Goal: Task Accomplishment & Management: Manage account settings

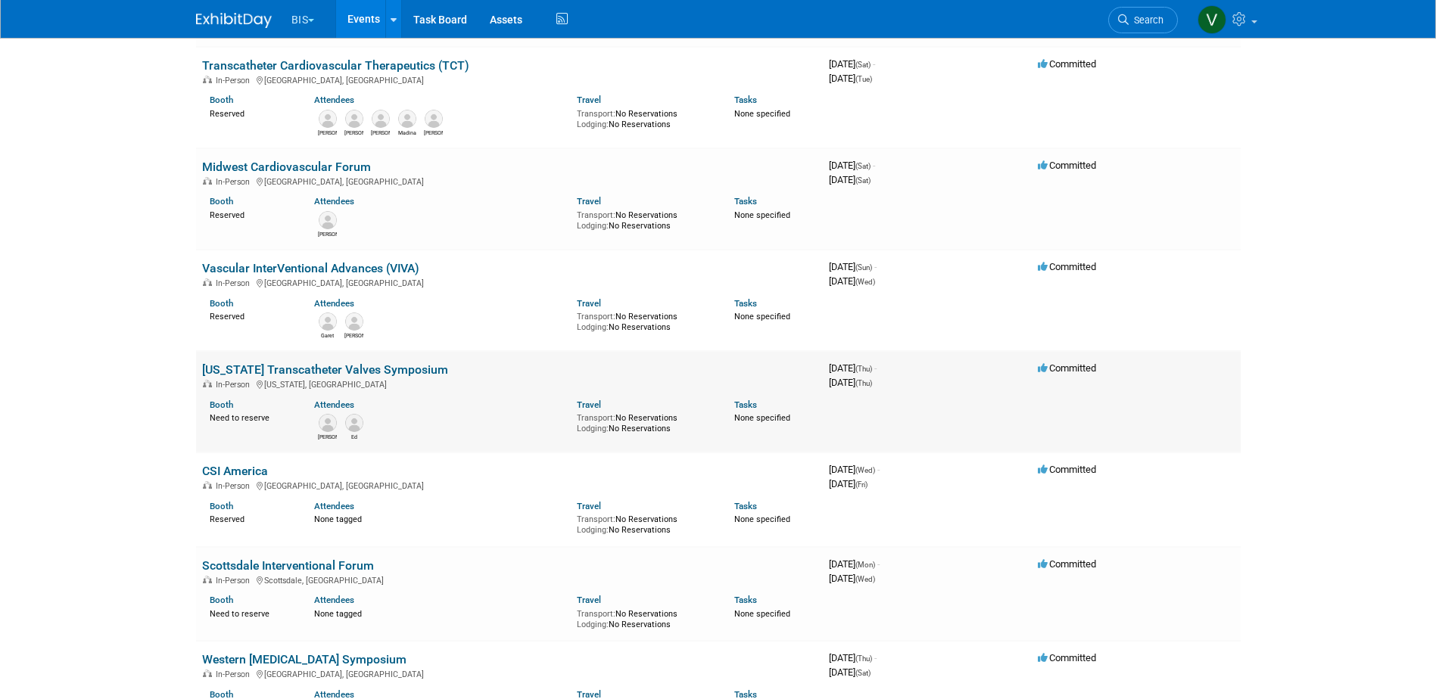
scroll to position [227, 0]
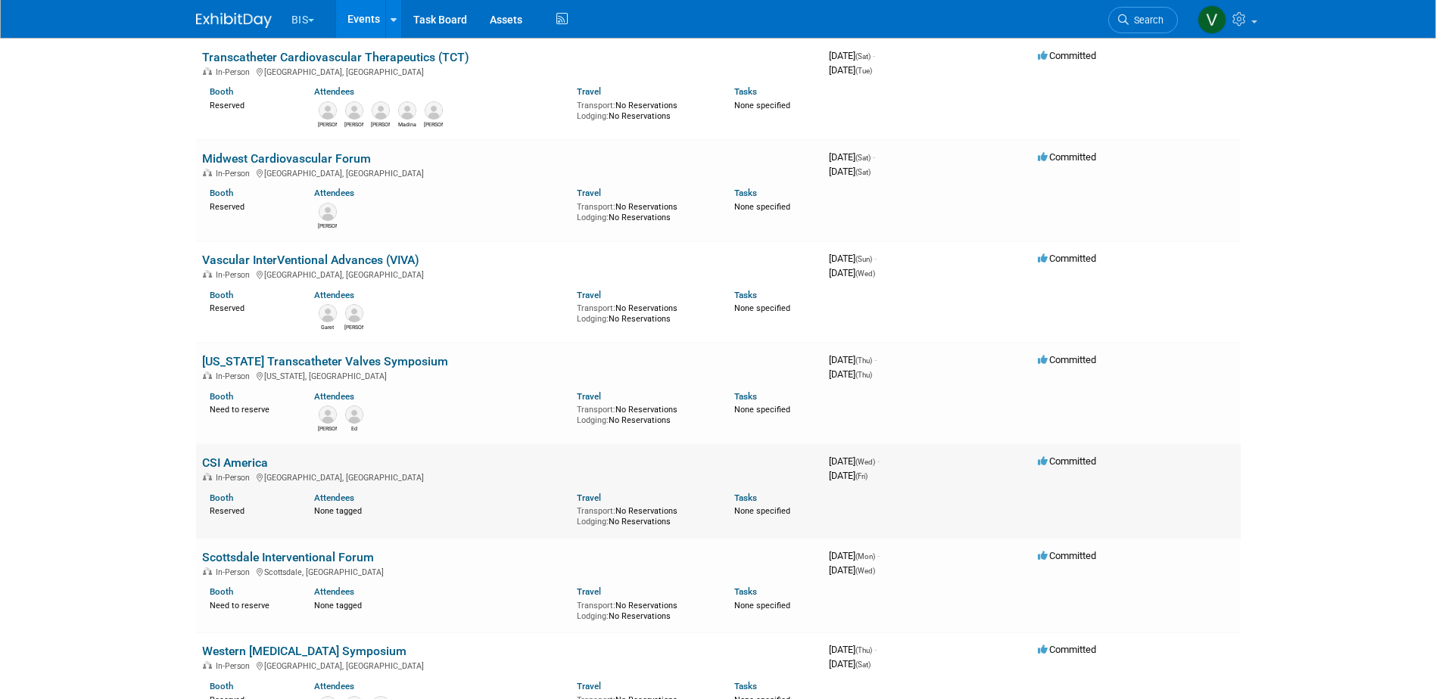
click at [262, 457] on link "CSI America" at bounding box center [235, 463] width 66 height 14
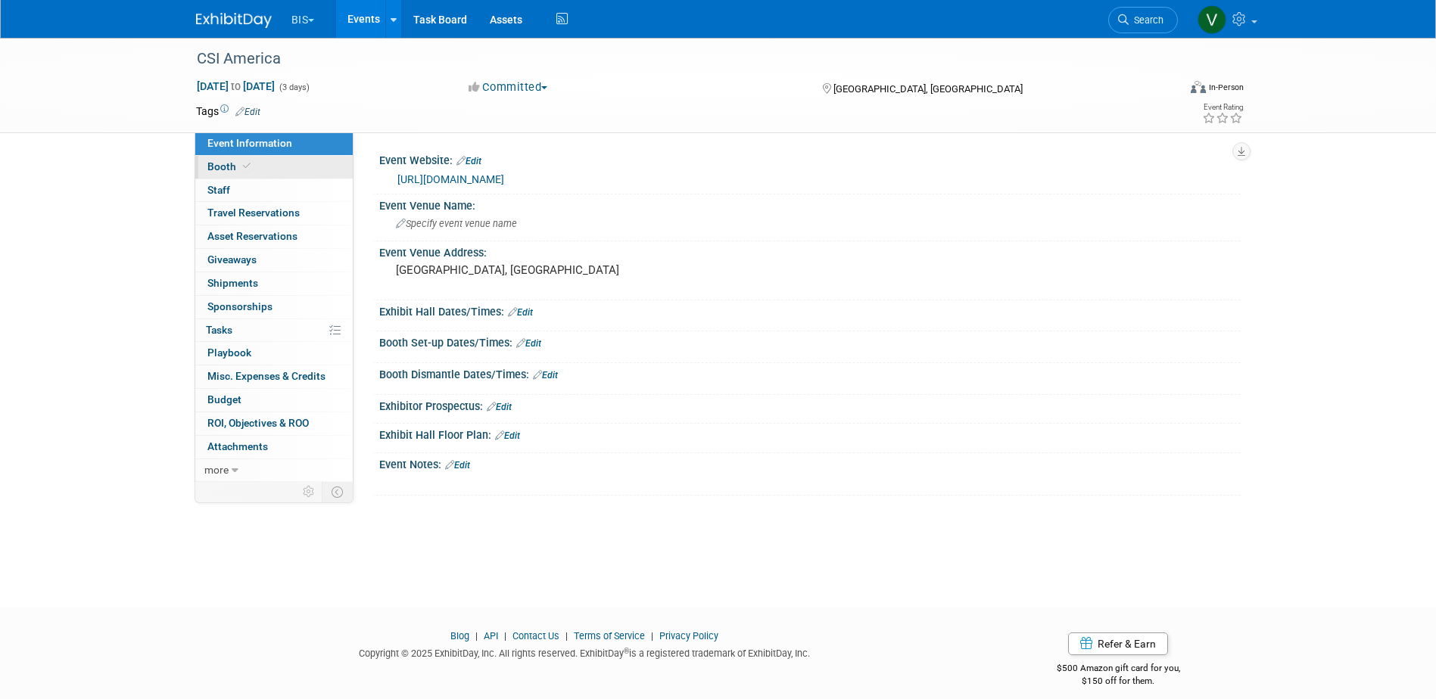
click at [253, 169] on link "Booth" at bounding box center [273, 167] width 157 height 23
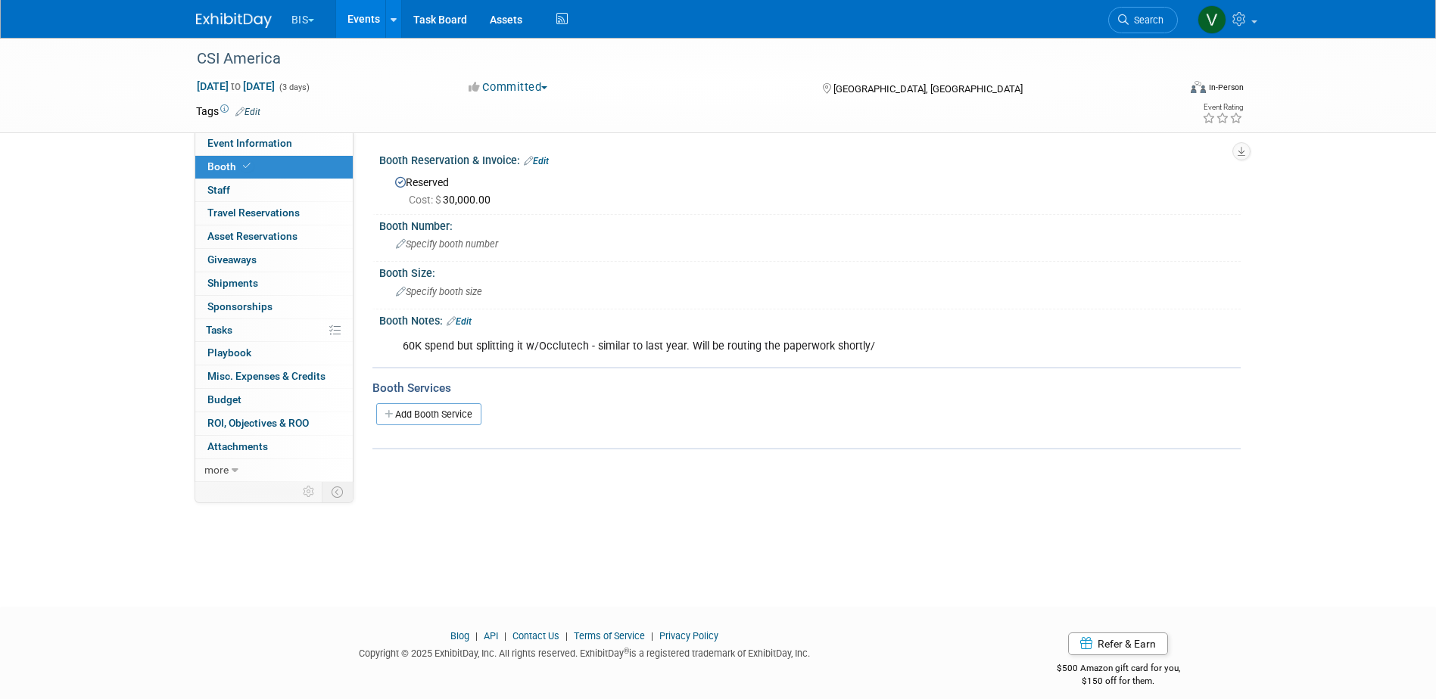
click at [370, 27] on link "Events" at bounding box center [363, 19] width 55 height 38
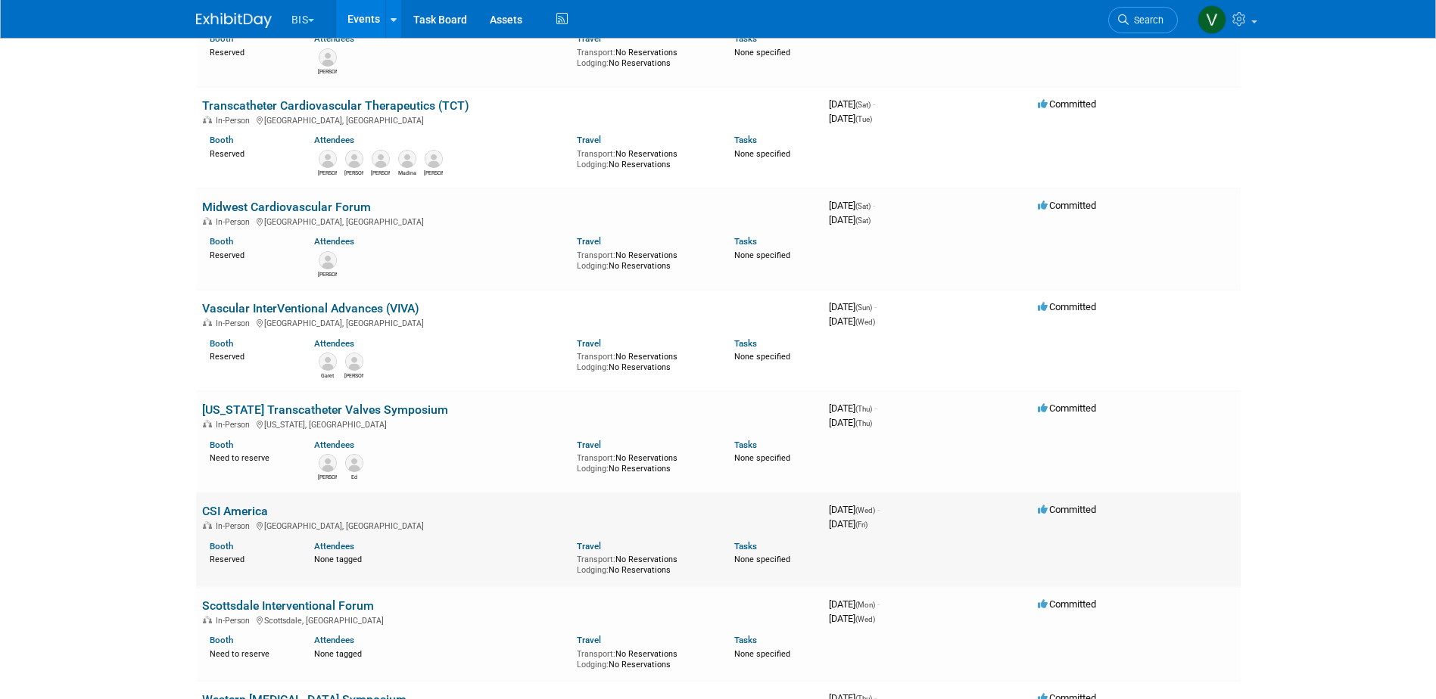
scroll to position [227, 0]
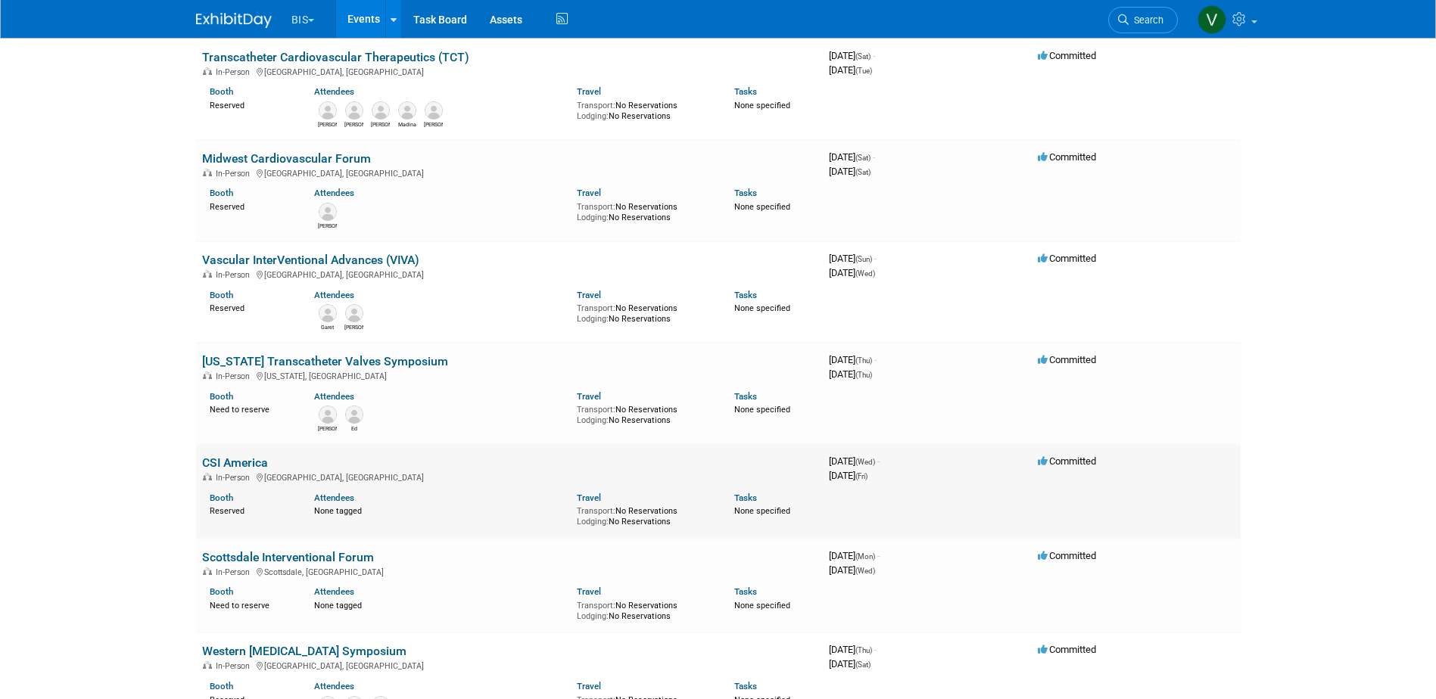
click at [254, 459] on link "CSI America" at bounding box center [235, 463] width 66 height 14
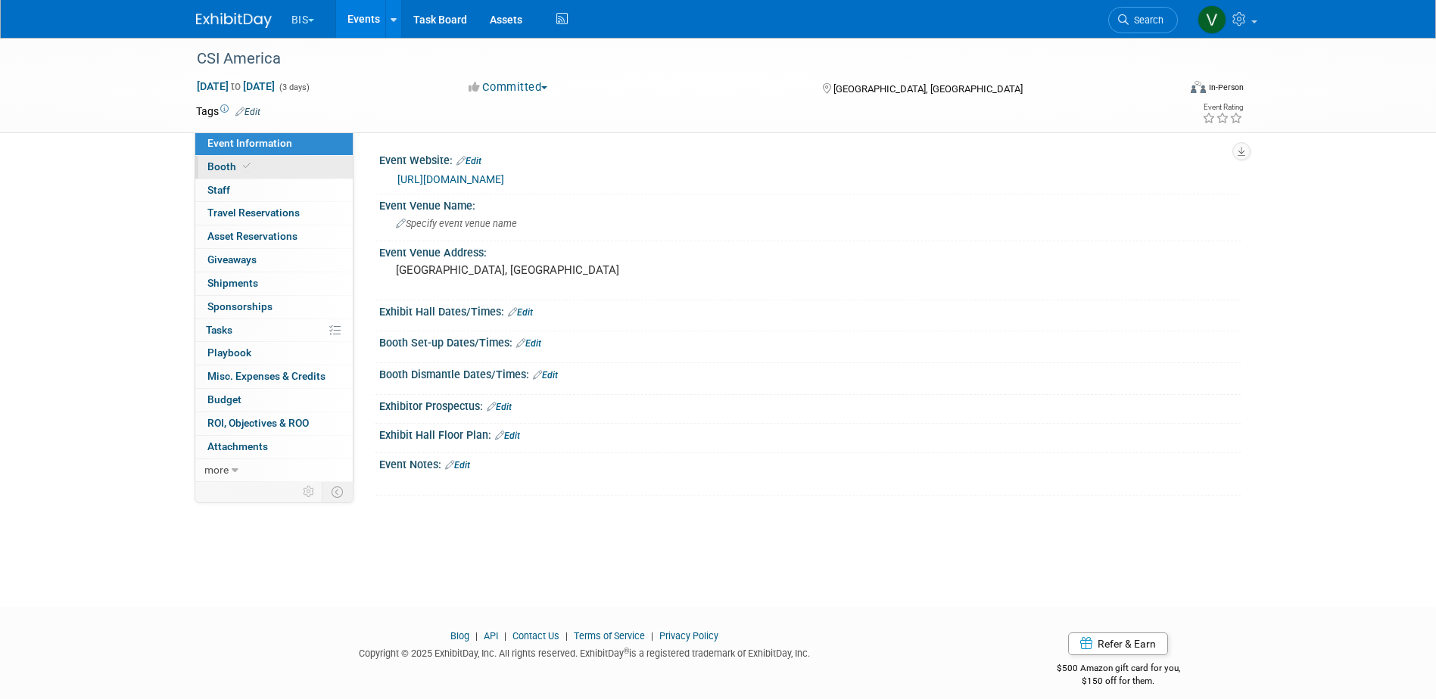
click at [254, 164] on link "Booth" at bounding box center [273, 167] width 157 height 23
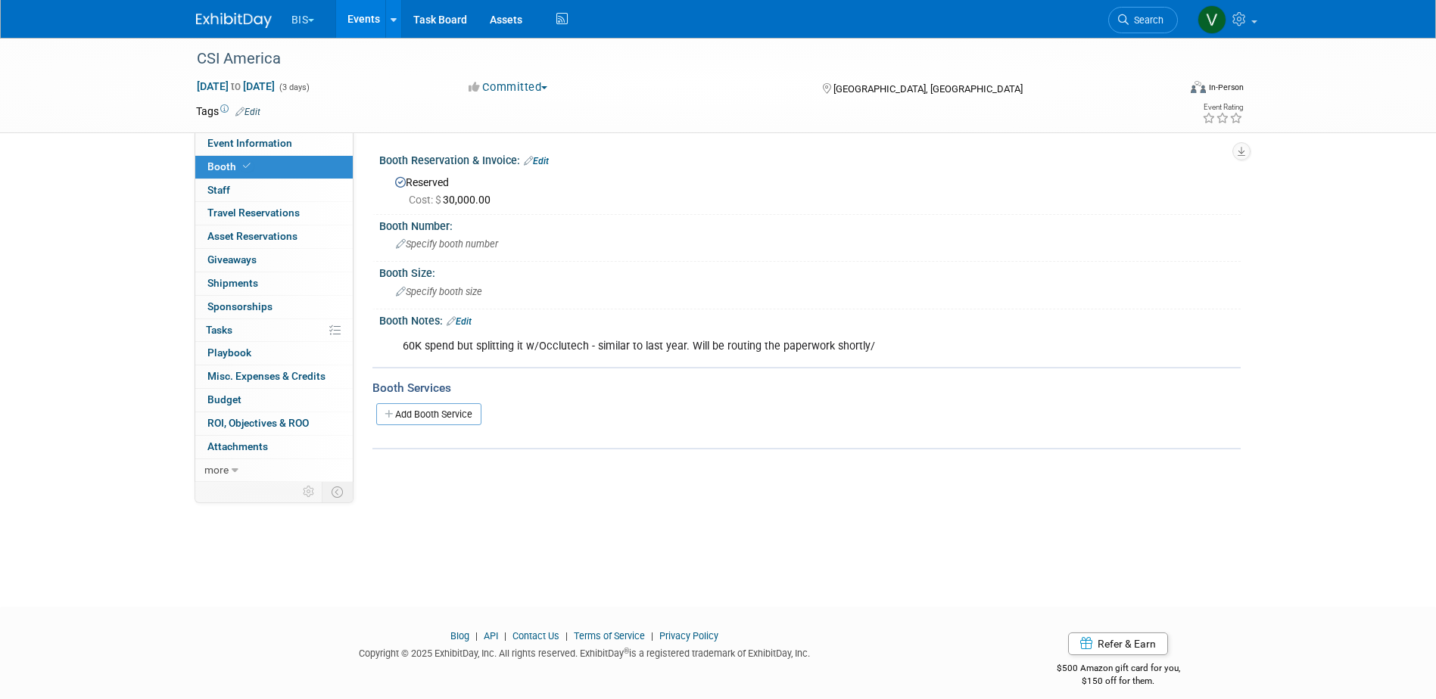
click at [692, 343] on div "60K spend but splitting it w/Occlutech - similar to last year. Will be routing …" at bounding box center [733, 347] width 682 height 30
click at [465, 319] on link "Edit" at bounding box center [459, 321] width 25 height 11
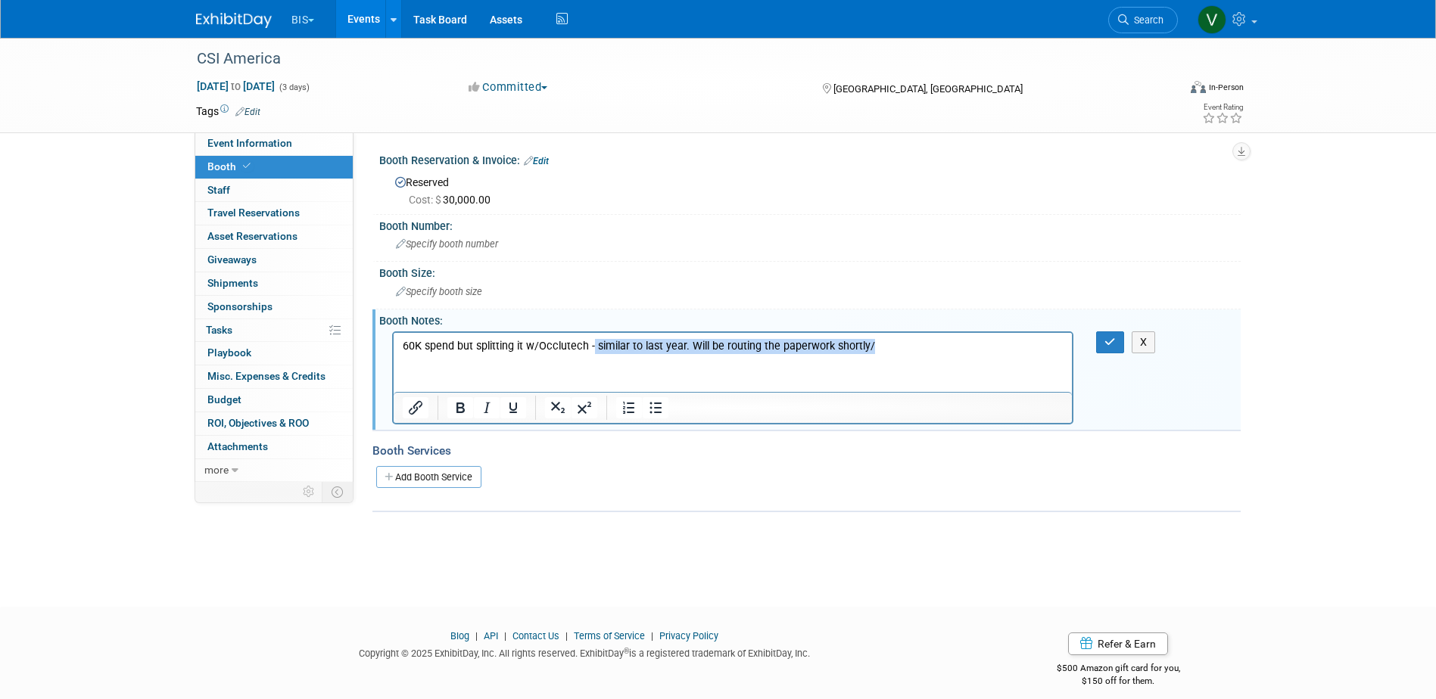
drag, startPoint x: 590, startPoint y: 344, endPoint x: 981, endPoint y: 345, distance: 391.3
click at [981, 345] on p "60K spend but splitting it w/Occlutech - similar to last year. Will be routing …" at bounding box center [733, 345] width 662 height 15
click at [1113, 344] on icon "button" at bounding box center [1109, 342] width 11 height 11
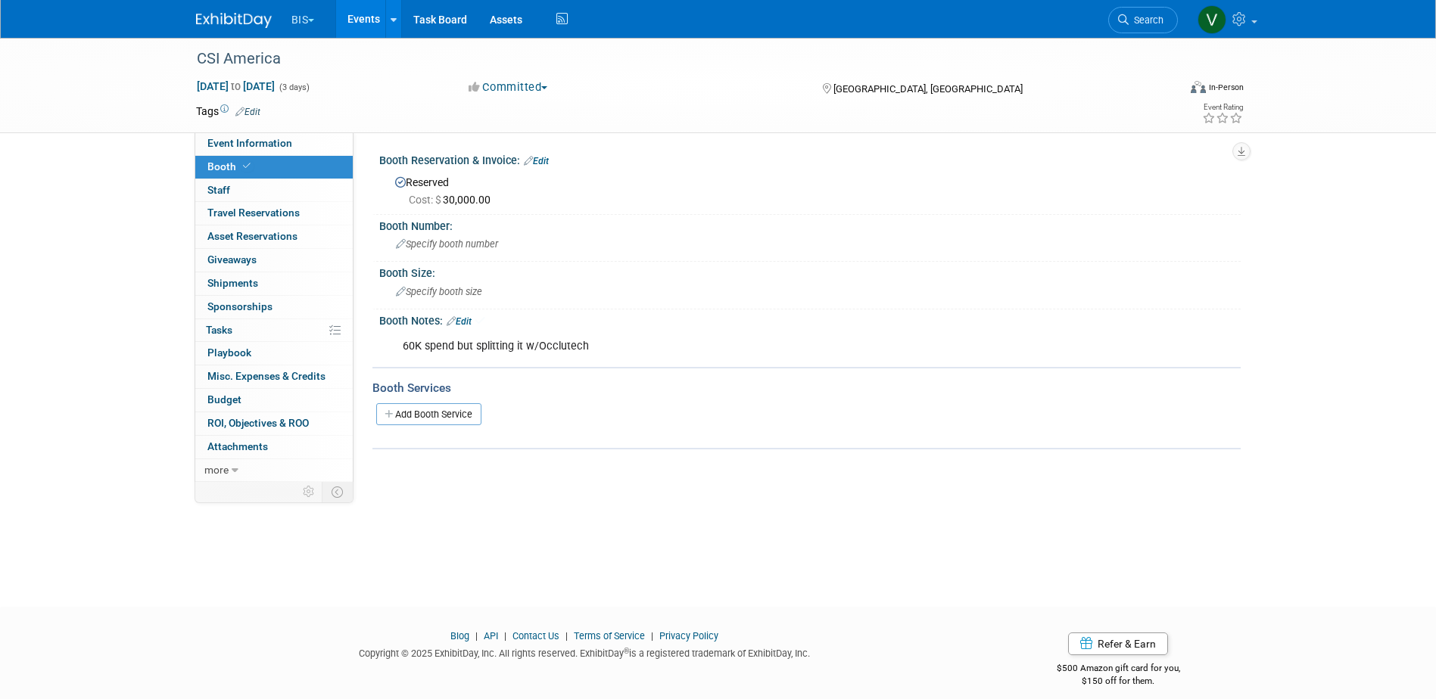
click at [363, 29] on link "Events" at bounding box center [363, 19] width 55 height 38
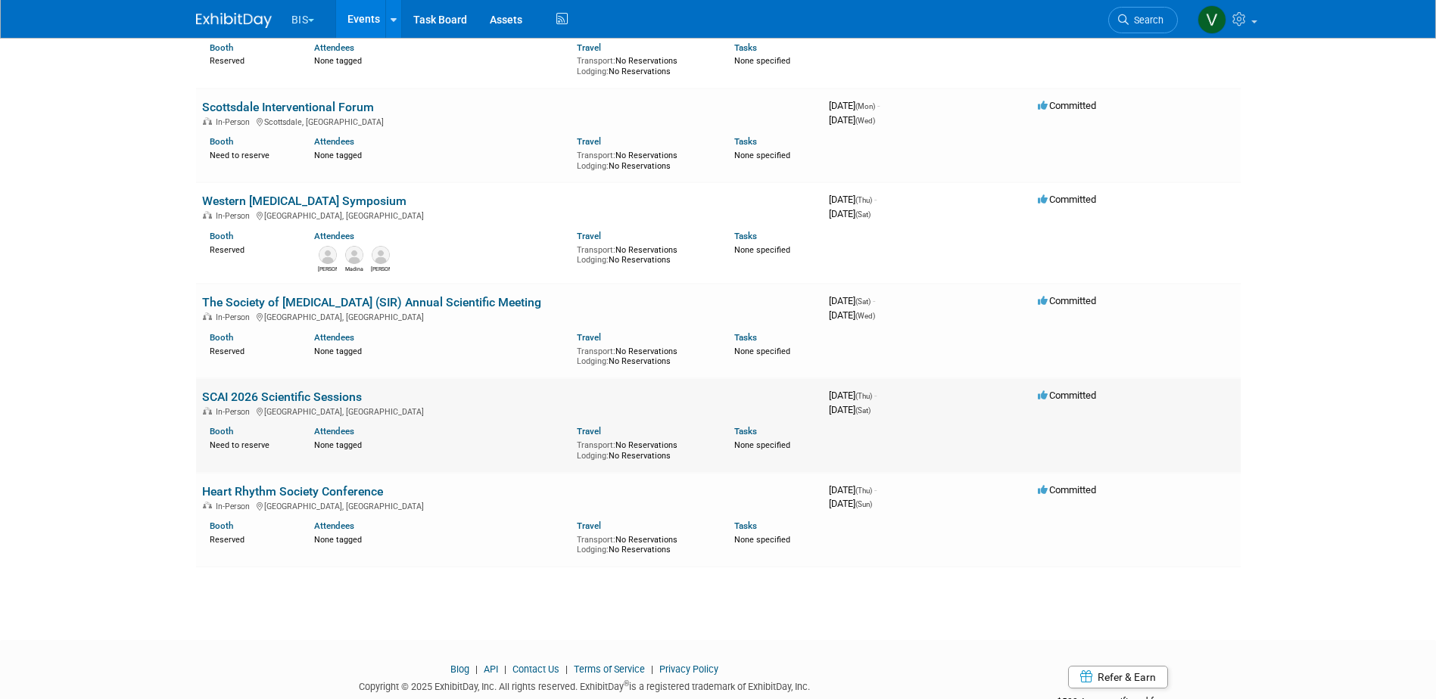
scroll to position [724, 0]
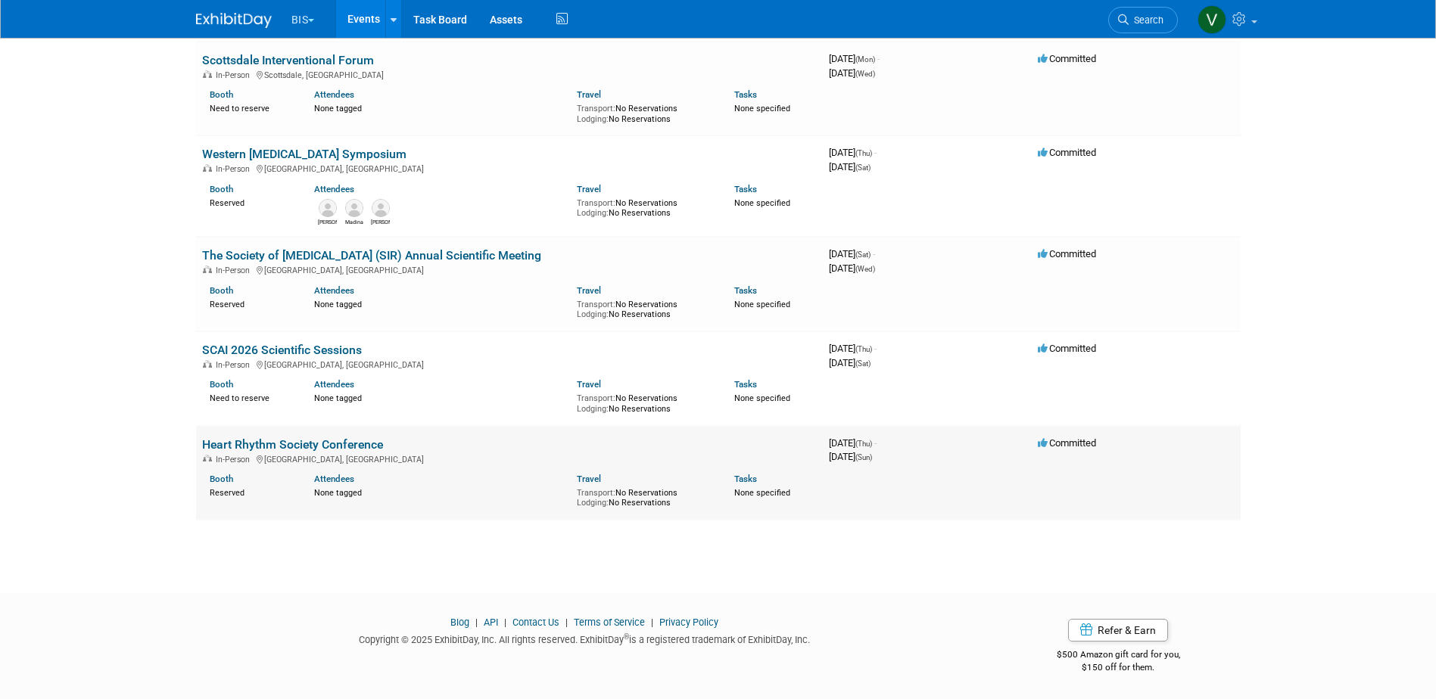
click at [361, 446] on link "Heart Rhythm Society Conference" at bounding box center [292, 444] width 181 height 14
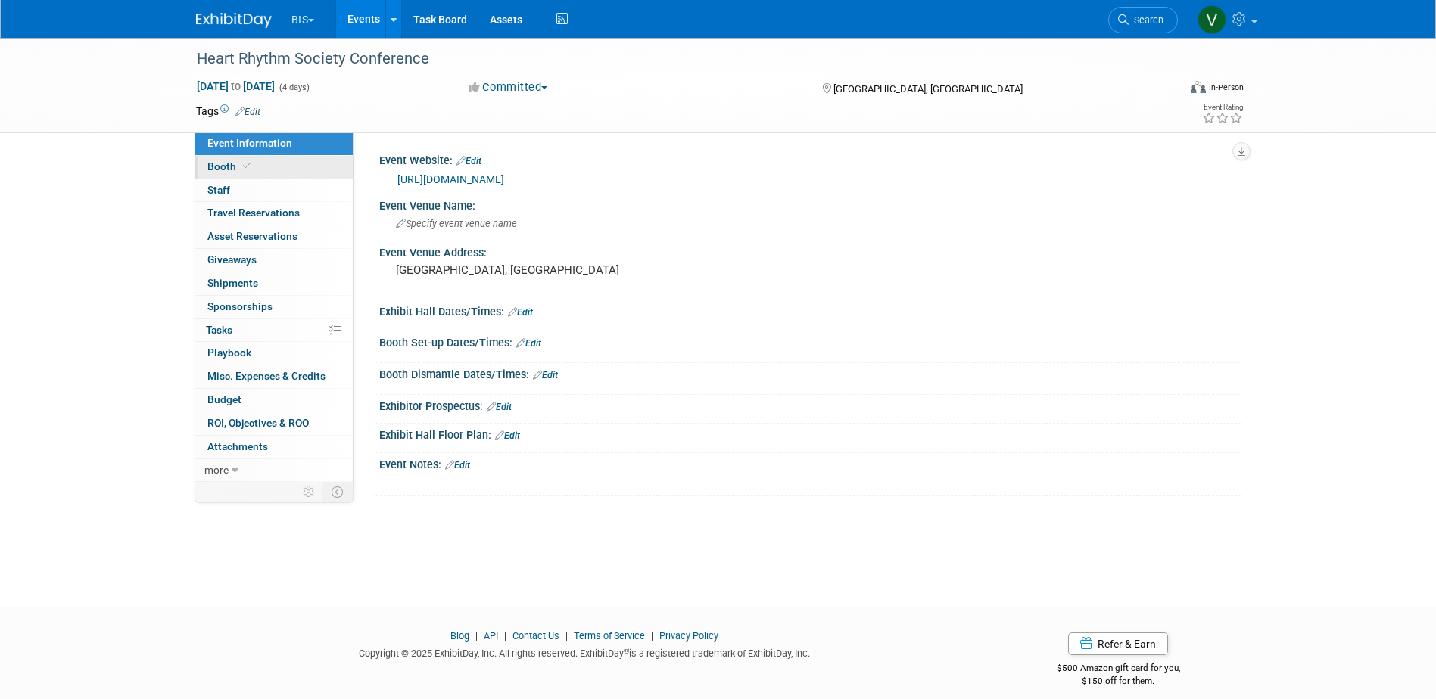
click at [253, 160] on link "Booth" at bounding box center [273, 167] width 157 height 23
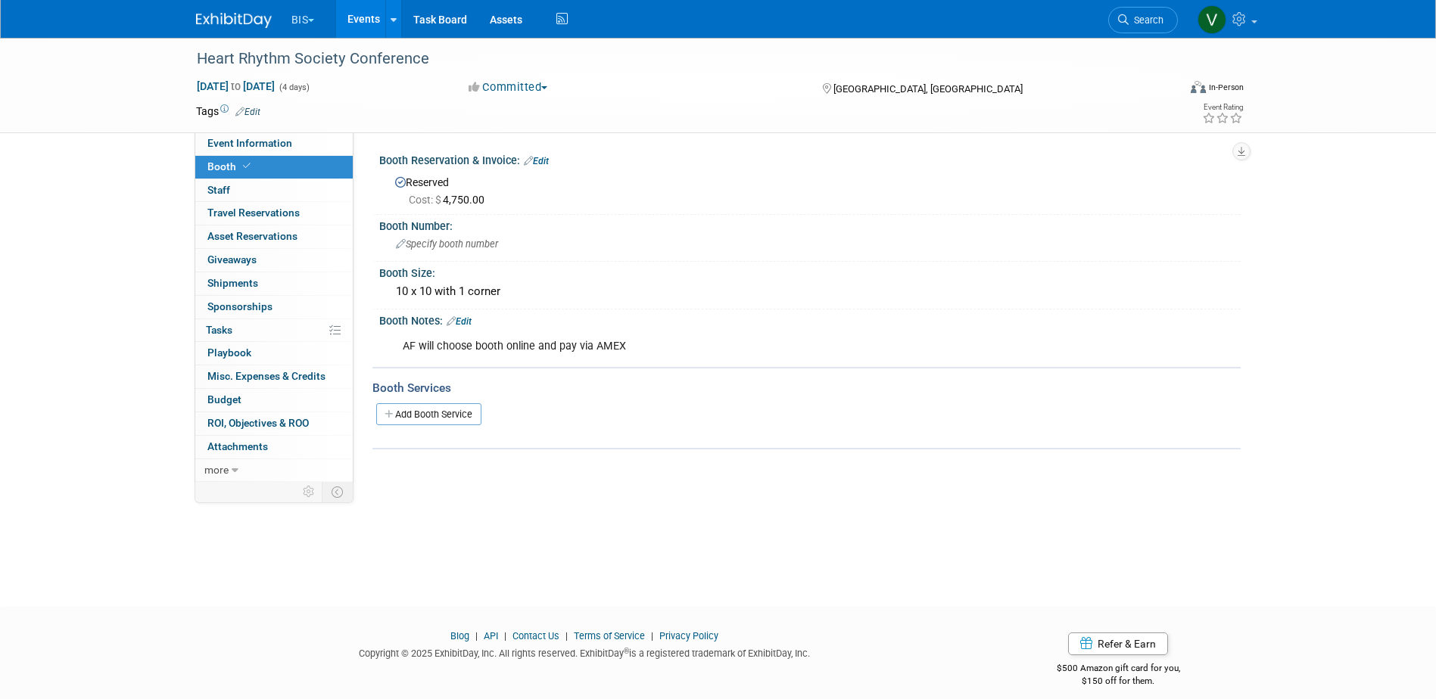
click at [364, 25] on link "Events" at bounding box center [363, 19] width 55 height 38
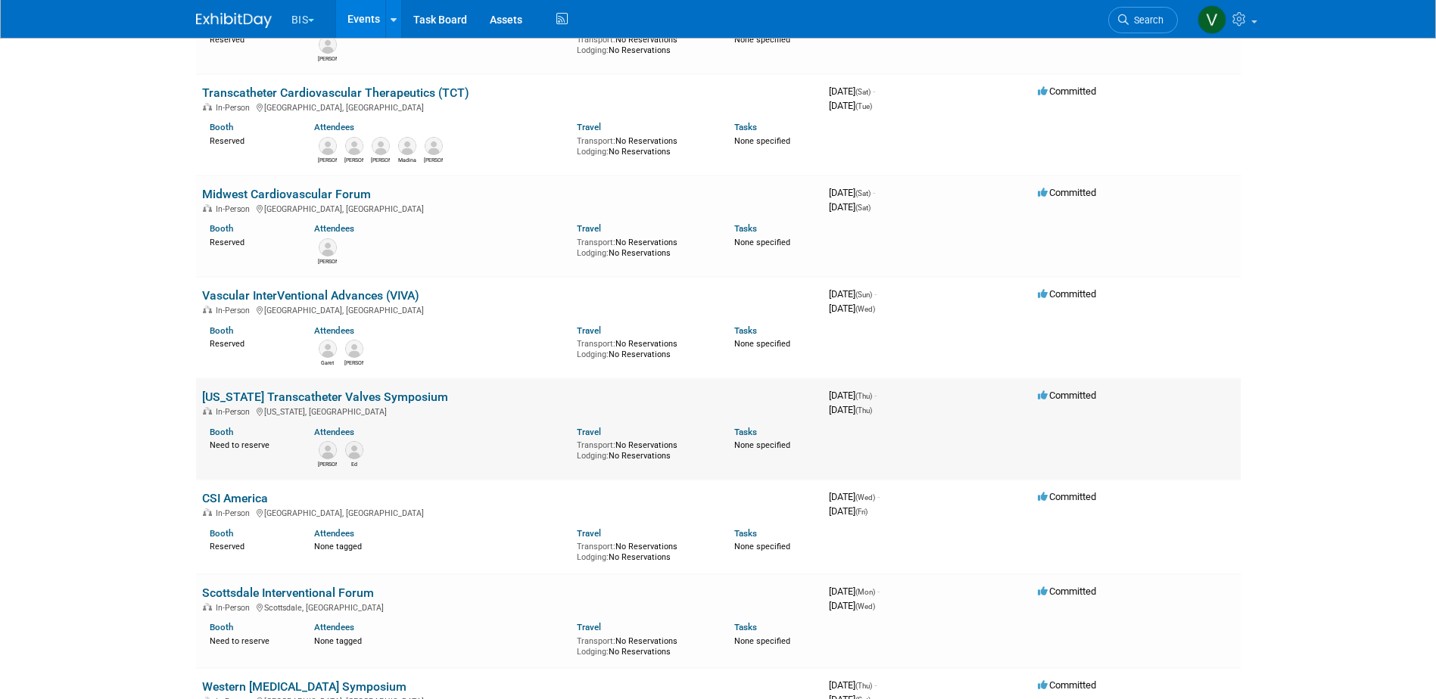
scroll to position [227, 0]
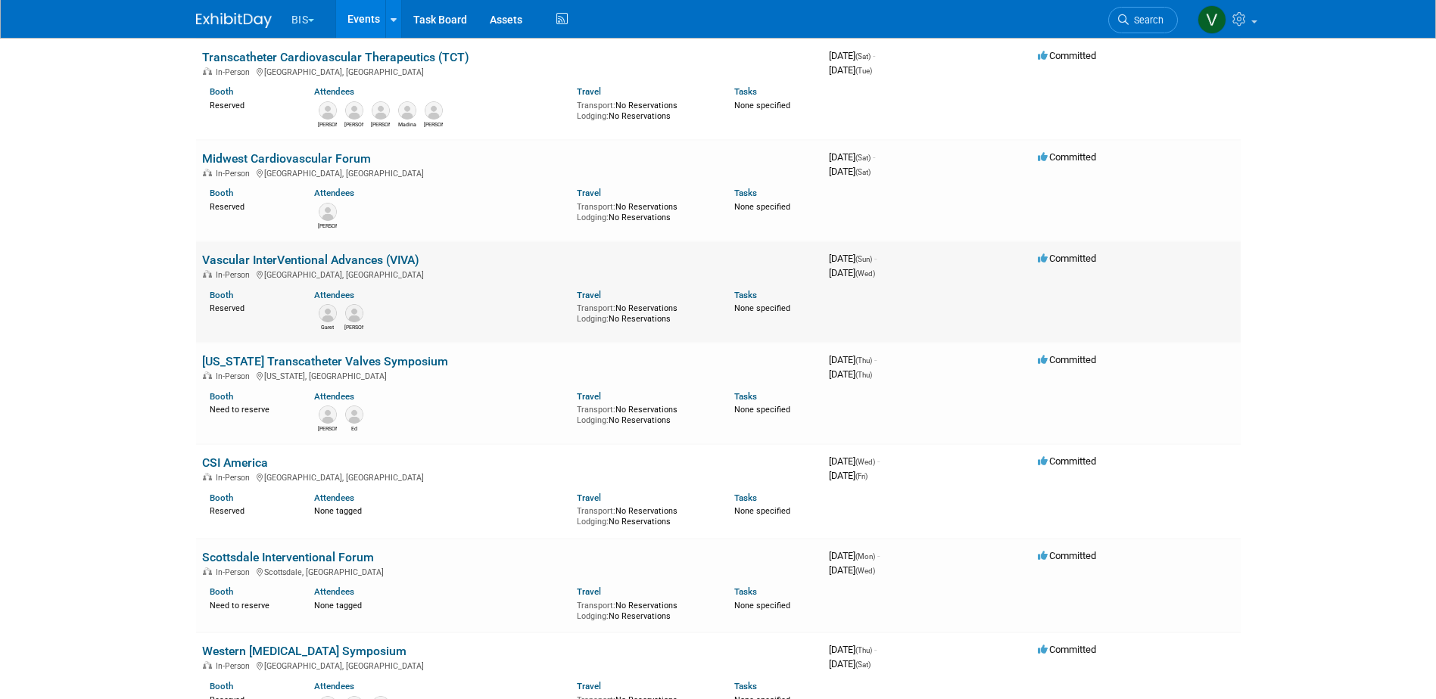
click at [366, 254] on link "Vascular InterVentional Advances (VIVA)" at bounding box center [310, 260] width 217 height 14
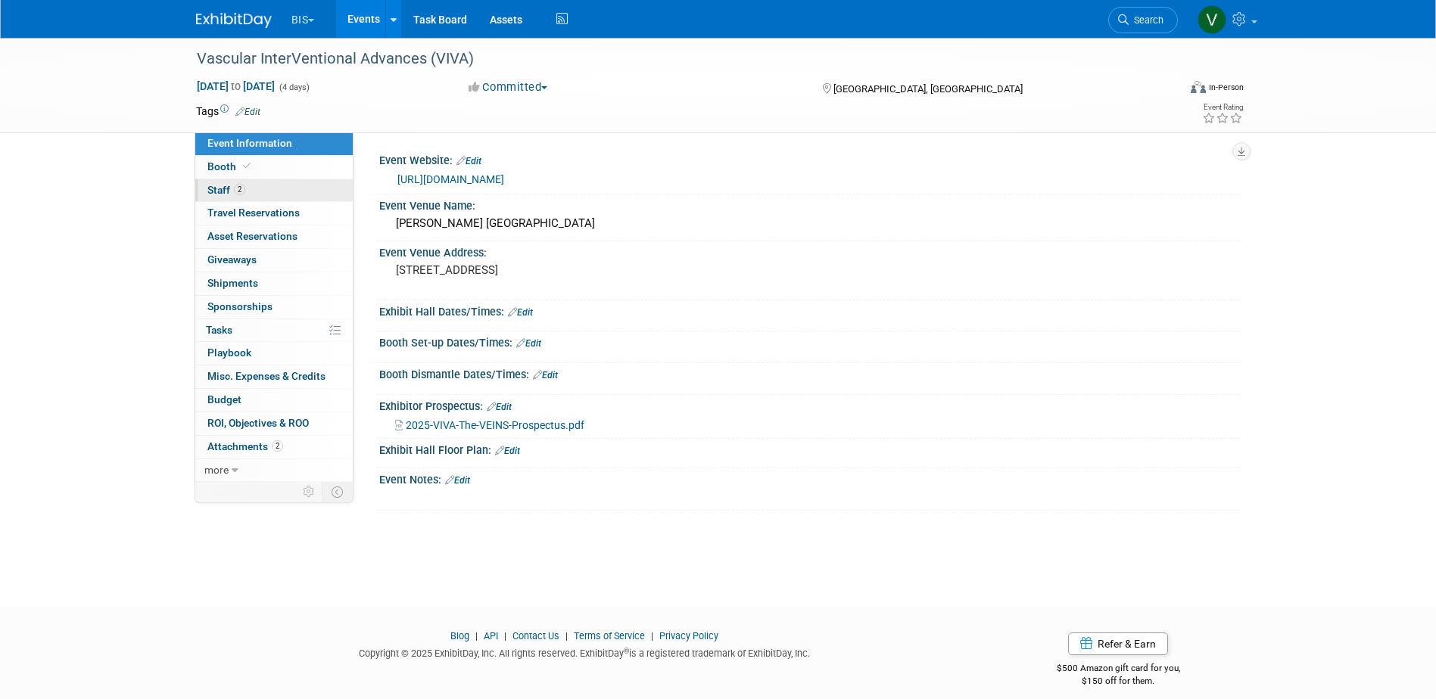
click at [239, 185] on span "2" at bounding box center [239, 189] width 11 height 11
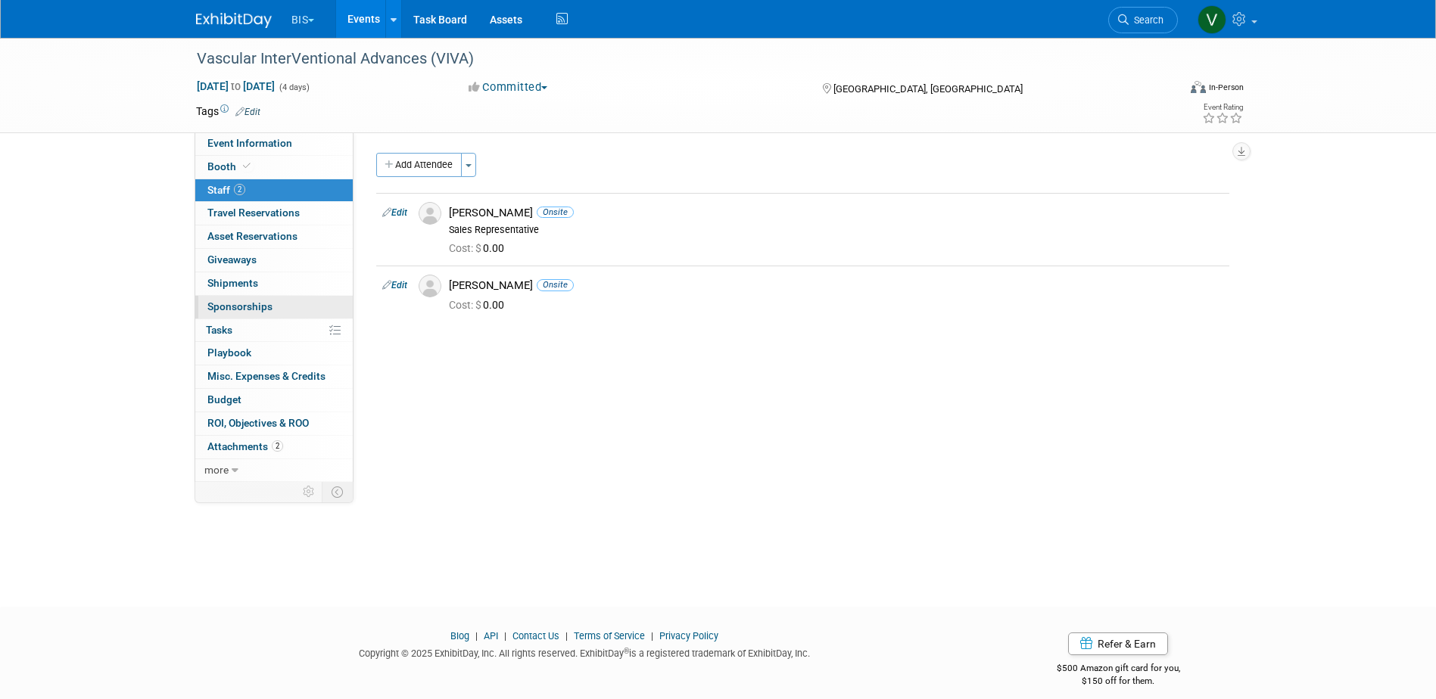
click at [251, 304] on span "Sponsorships 0" at bounding box center [239, 306] width 65 height 12
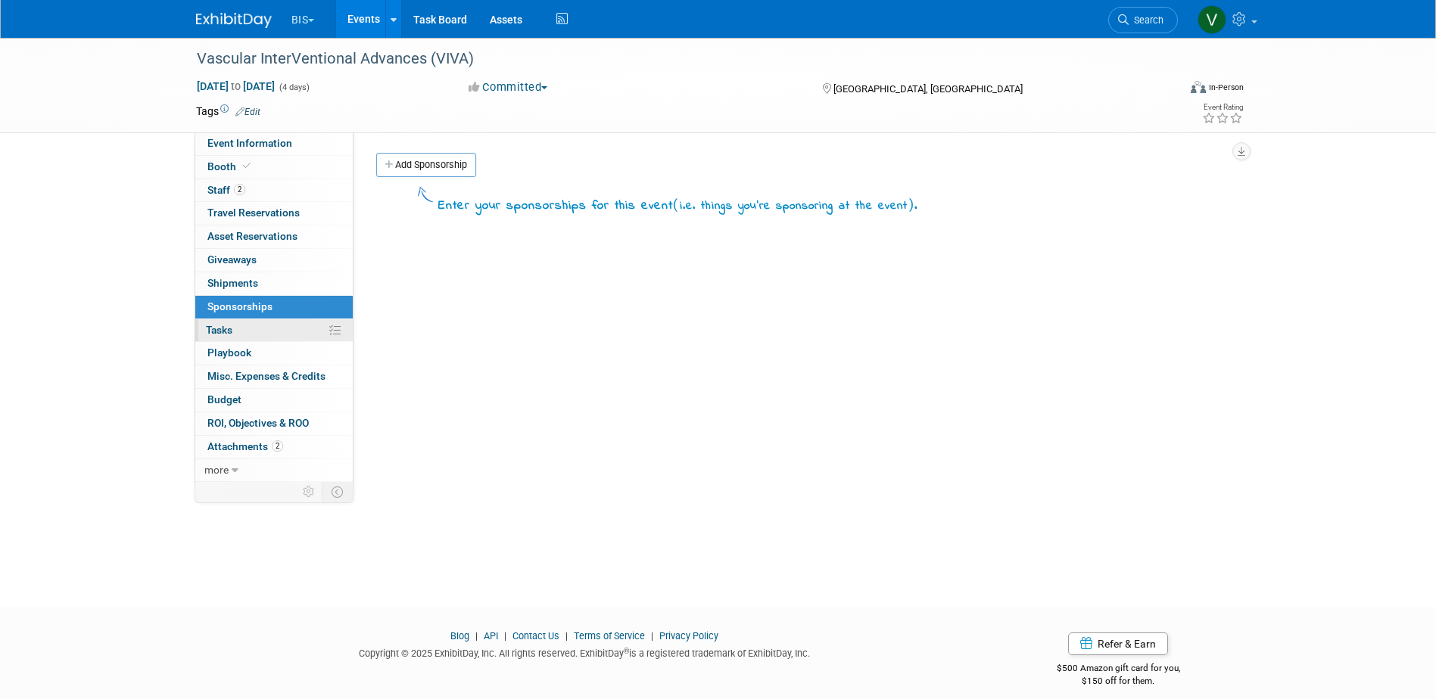
click at [234, 323] on link "0% Tasks 0%" at bounding box center [273, 330] width 157 height 23
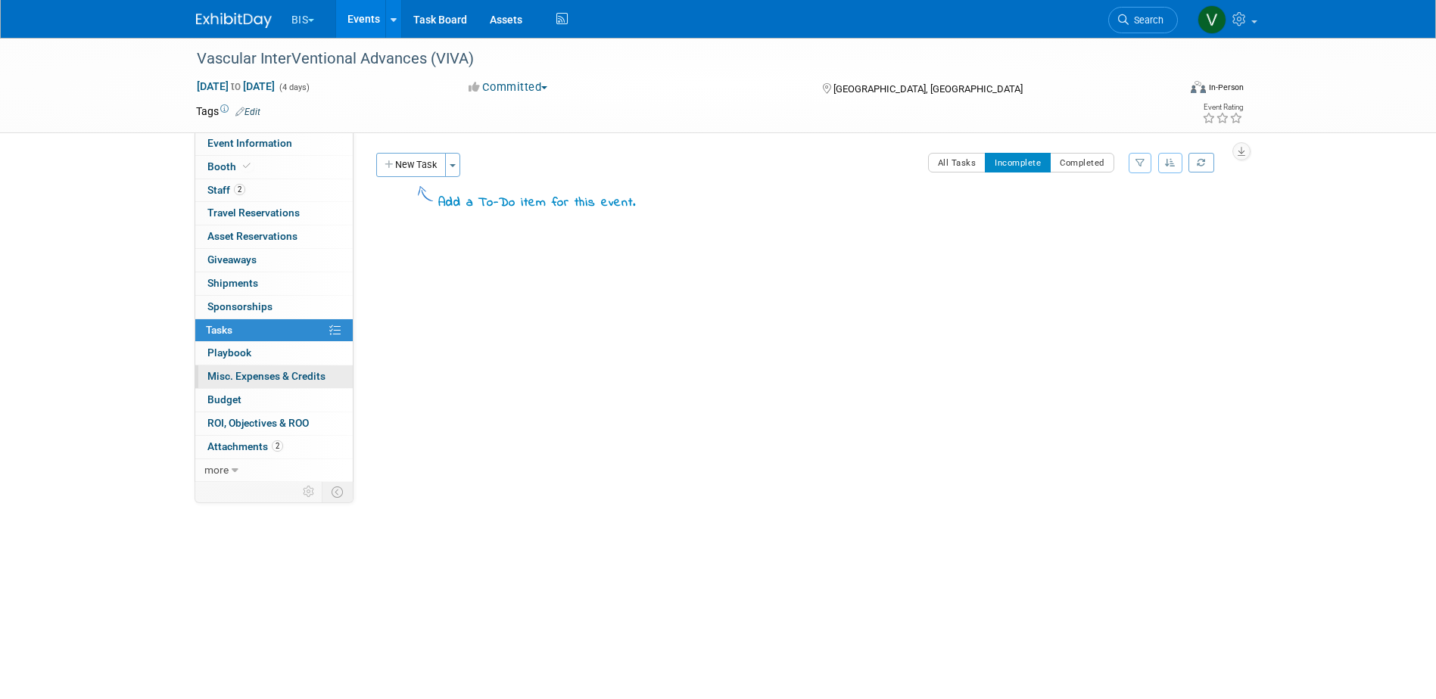
click at [285, 375] on span "Misc. Expenses & Credits 0" at bounding box center [266, 376] width 118 height 12
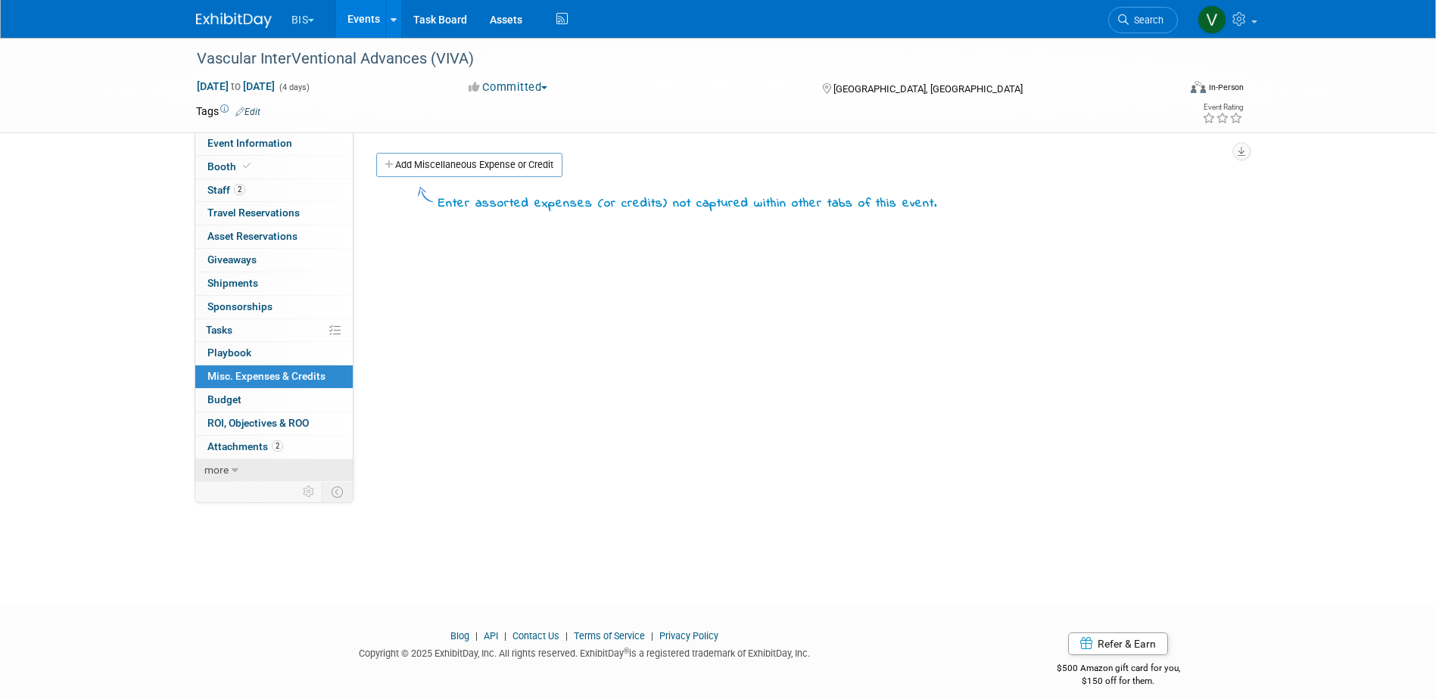
click at [229, 463] on link "more" at bounding box center [273, 470] width 157 height 23
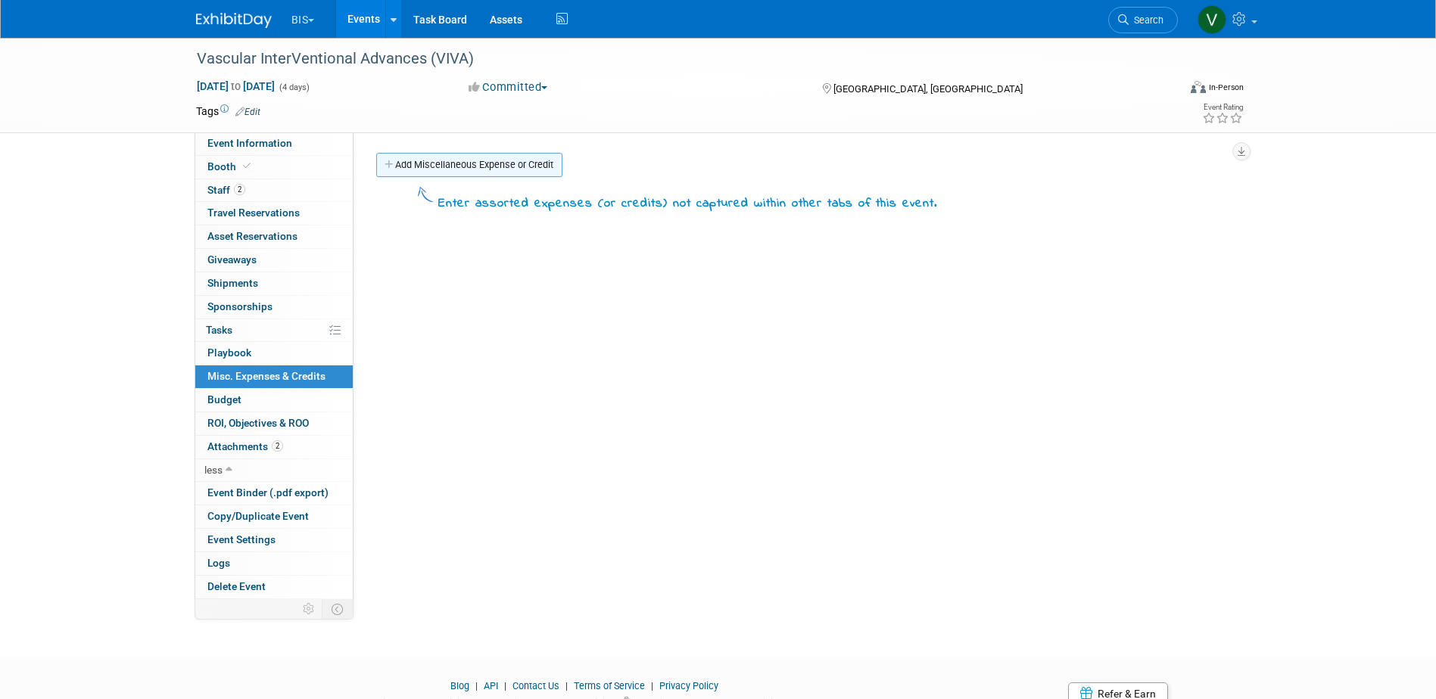
click at [489, 167] on link "Add Miscellaneous Expense or Credit" at bounding box center [469, 165] width 186 height 24
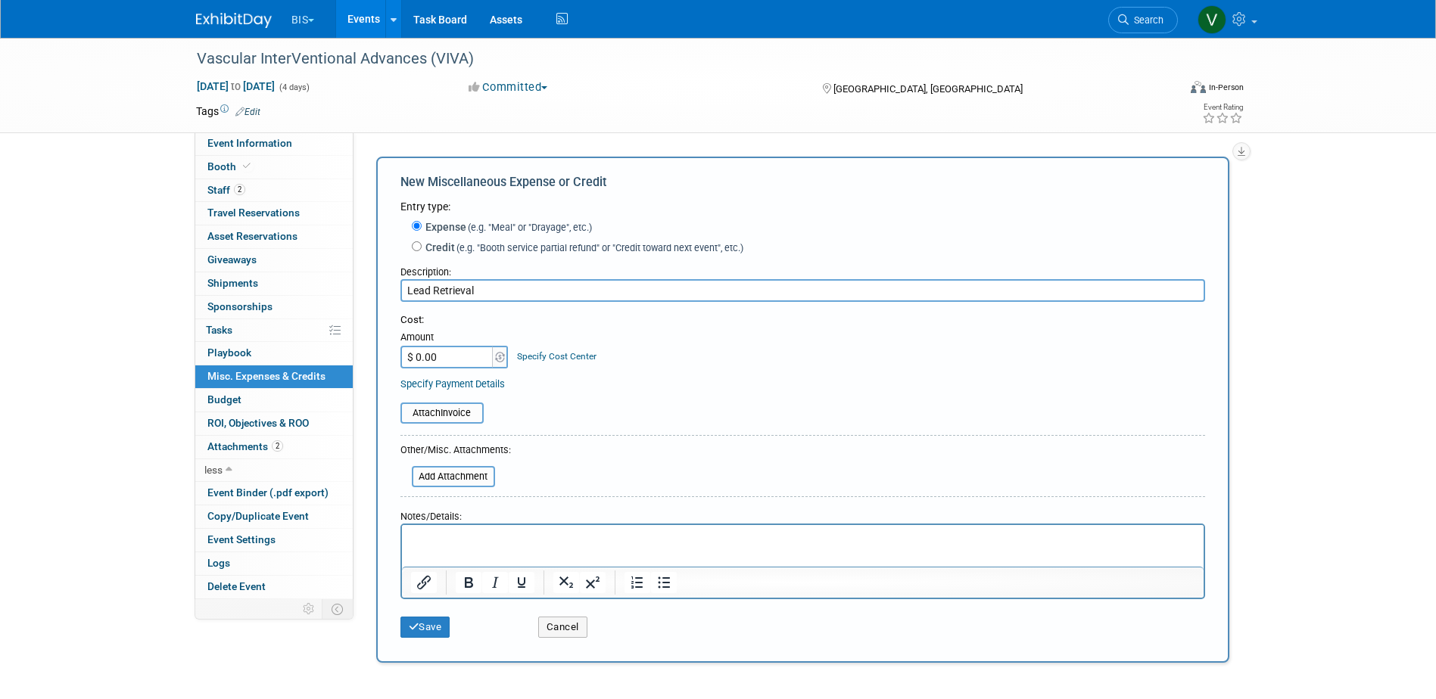
type input "Lead Retrieval"
click at [467, 354] on input "$ 0.00" at bounding box center [447, 357] width 95 height 23
type input "$ 538.45"
click at [436, 627] on button "Save" at bounding box center [425, 627] width 50 height 21
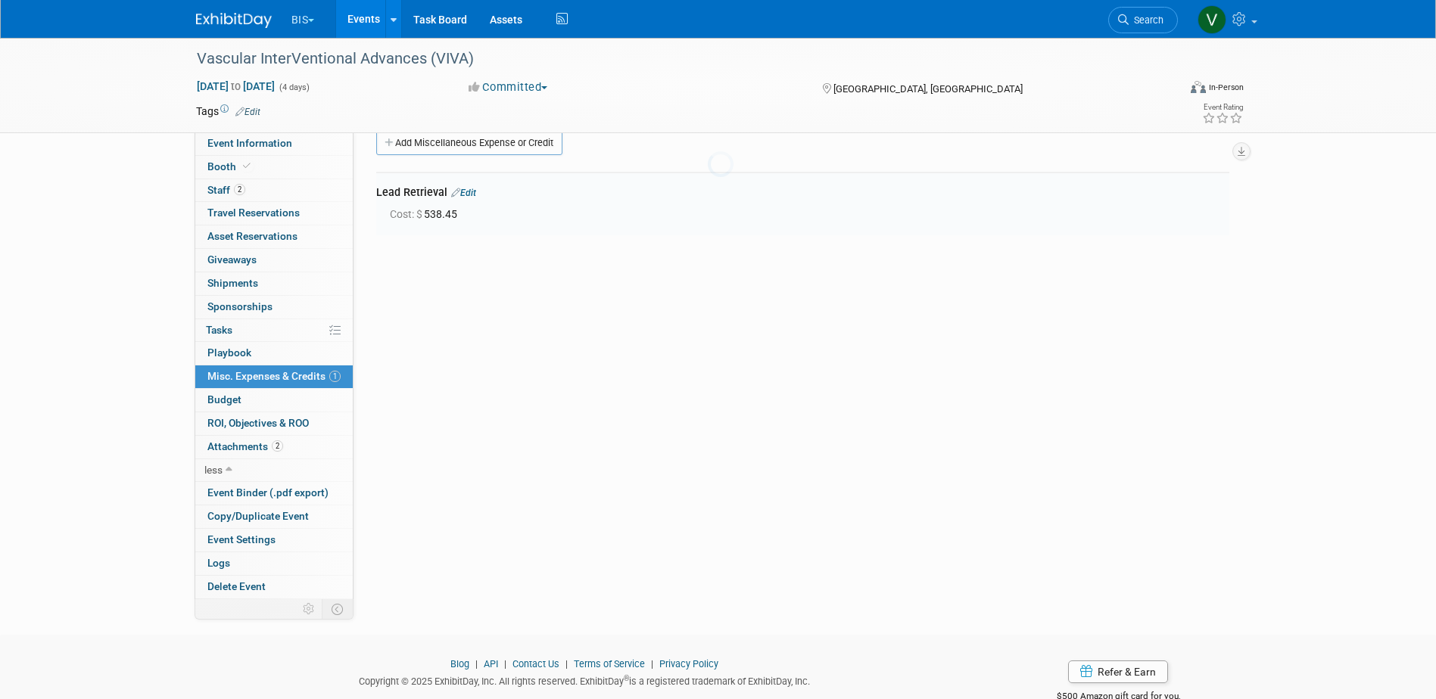
scroll to position [33, 0]
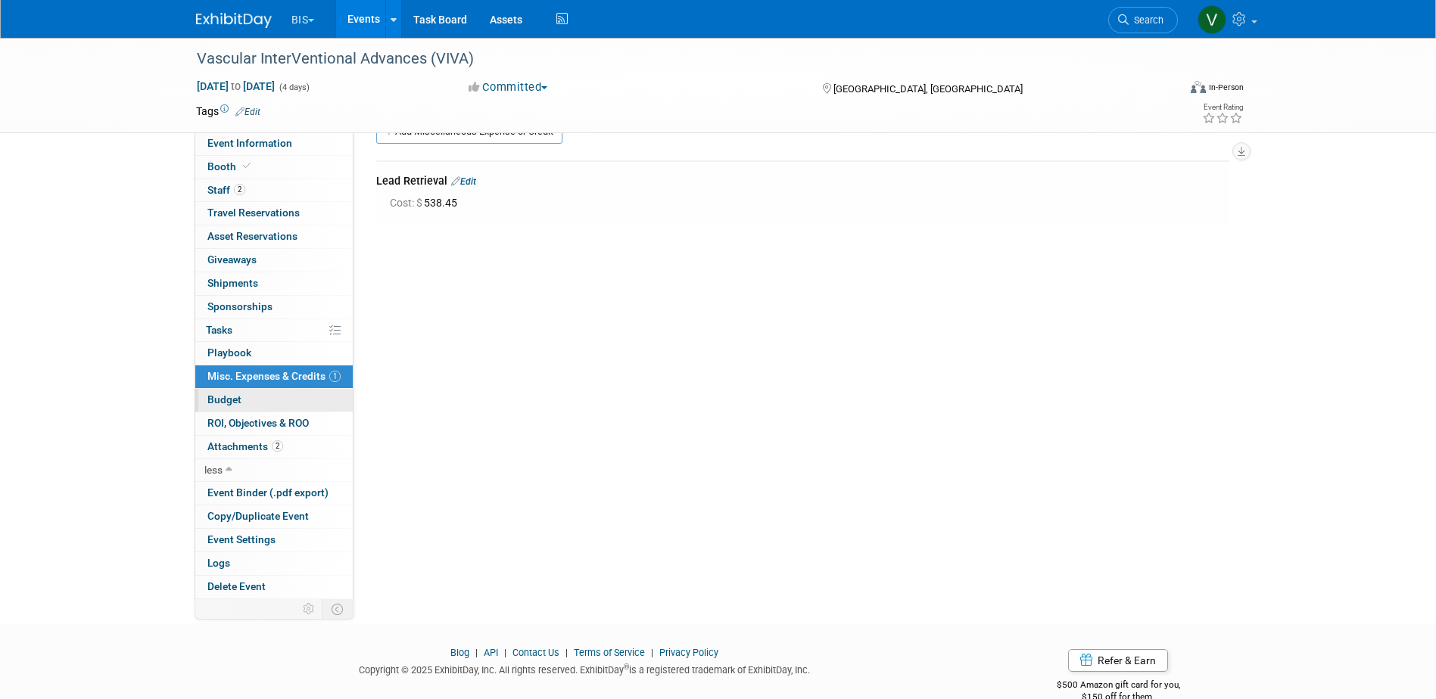
click at [233, 398] on span "Budget" at bounding box center [224, 400] width 34 height 12
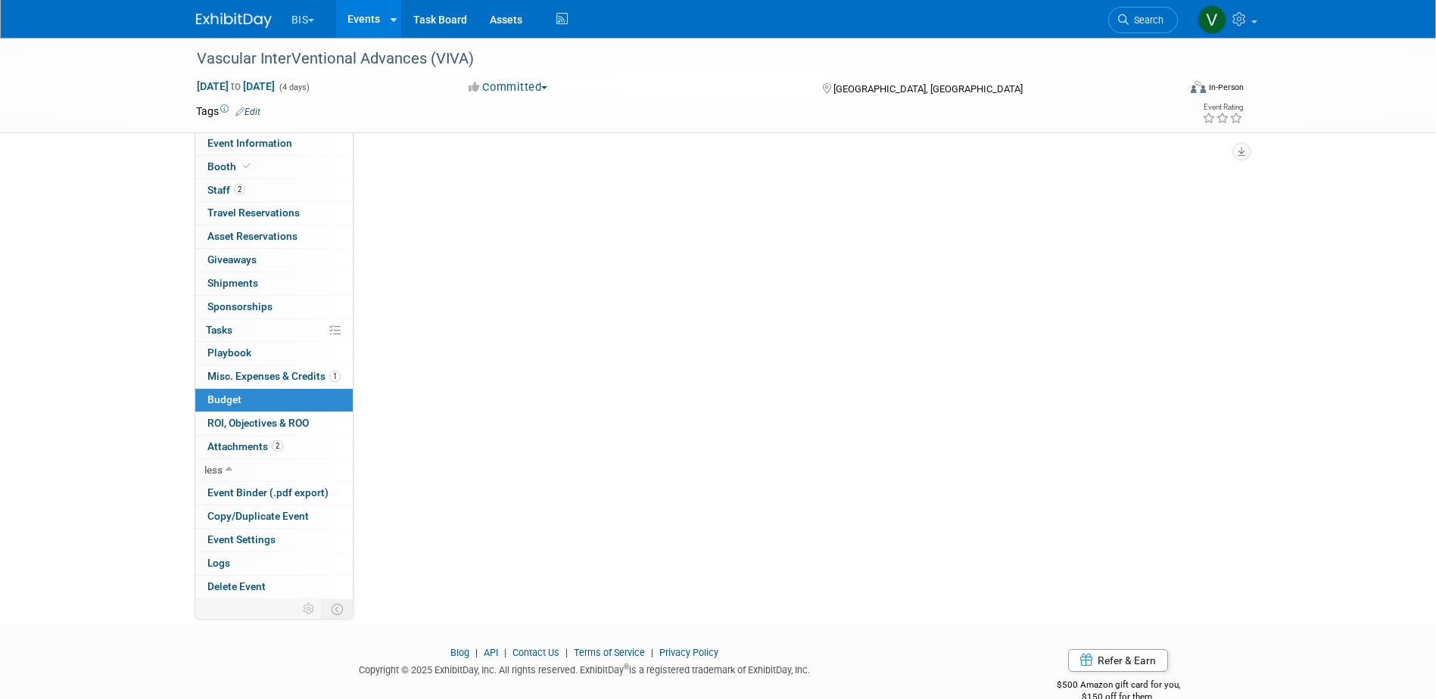
scroll to position [0, 0]
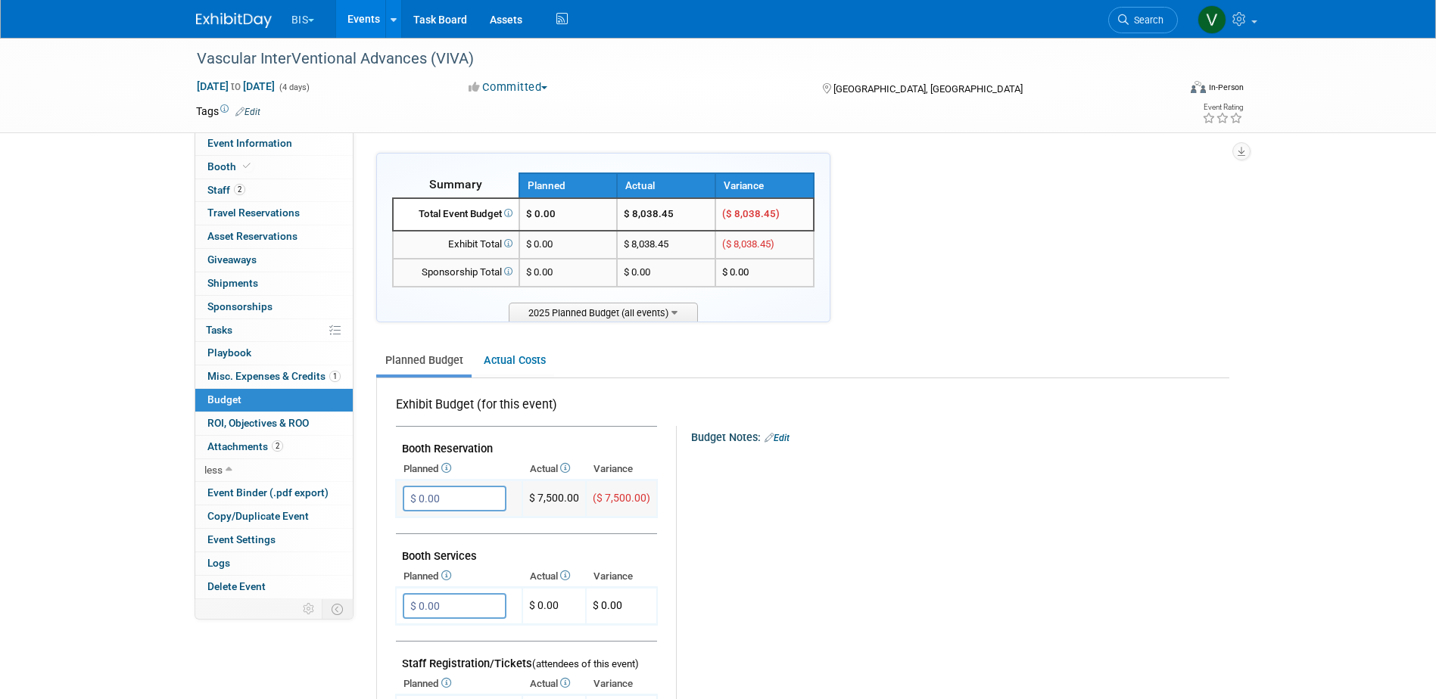
click at [467, 495] on input "$ 0.00" at bounding box center [455, 499] width 104 height 26
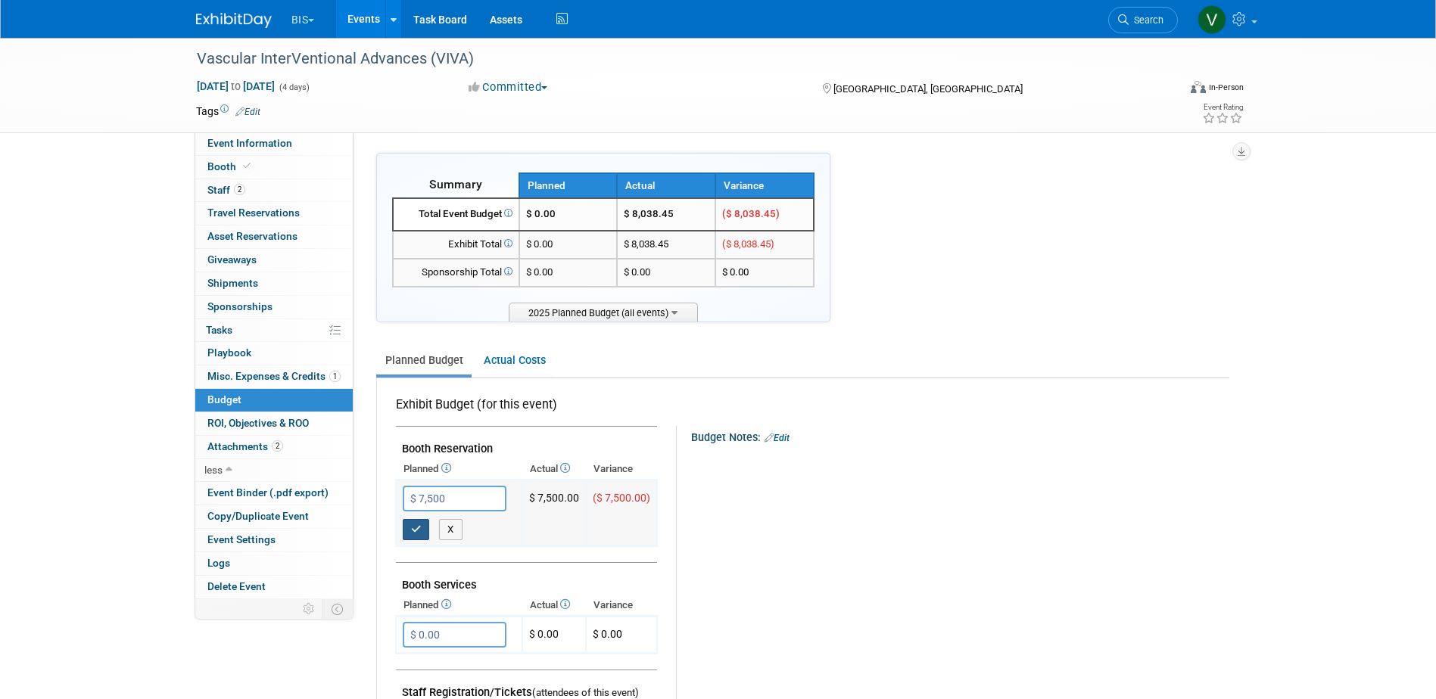
type input "$ 7,500.00"
click at [418, 528] on icon "button" at bounding box center [416, 530] width 11 height 10
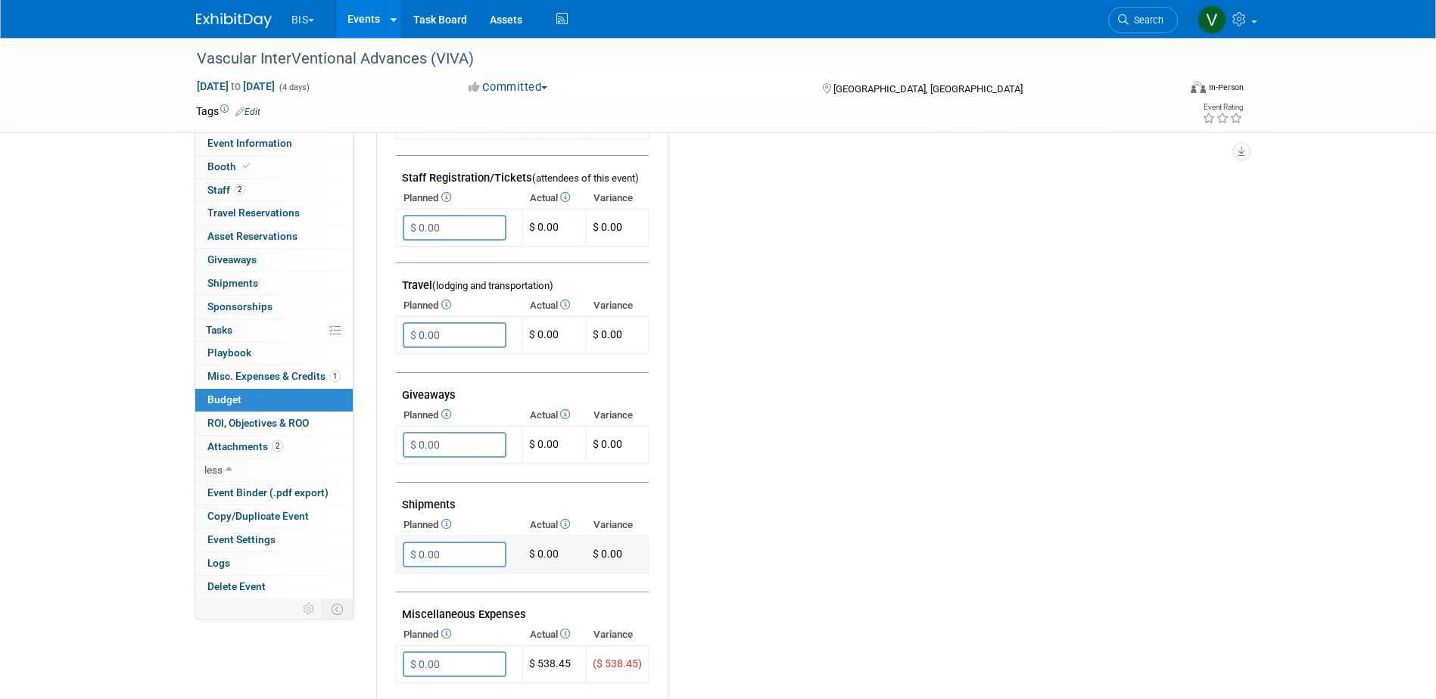
scroll to position [530, 0]
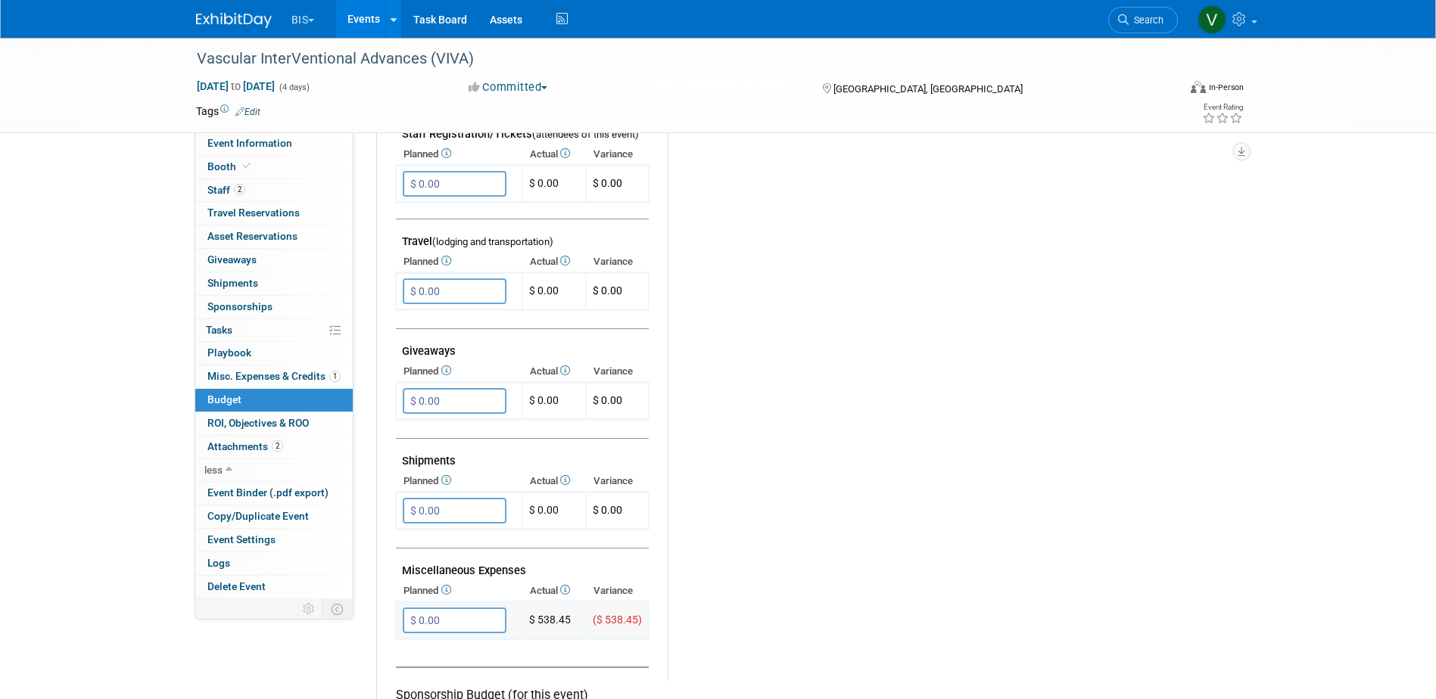
click at [471, 623] on input "$ 0.00" at bounding box center [455, 621] width 104 height 26
type input "$ 538.45"
click at [417, 652] on icon "button" at bounding box center [416, 651] width 11 height 10
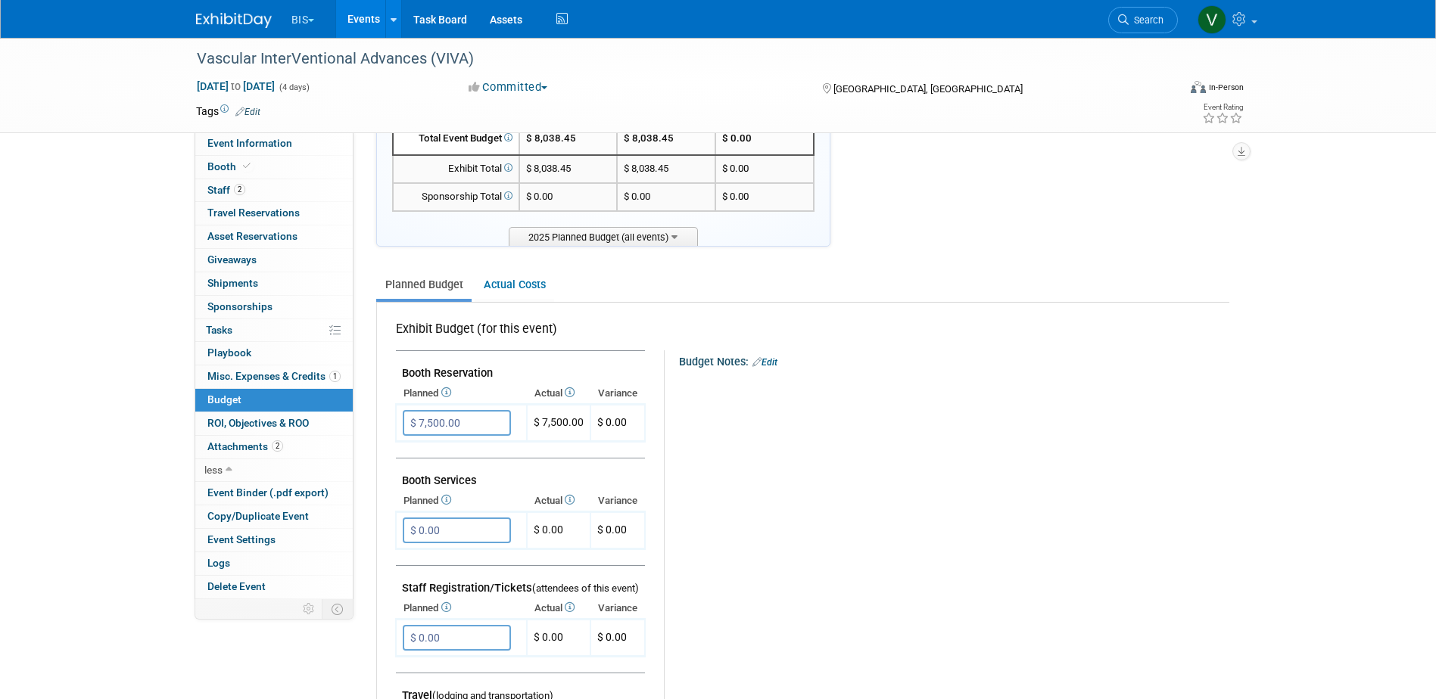
click at [368, 20] on link "Events" at bounding box center [363, 19] width 55 height 38
